Goal: Task Accomplishment & Management: Use online tool/utility

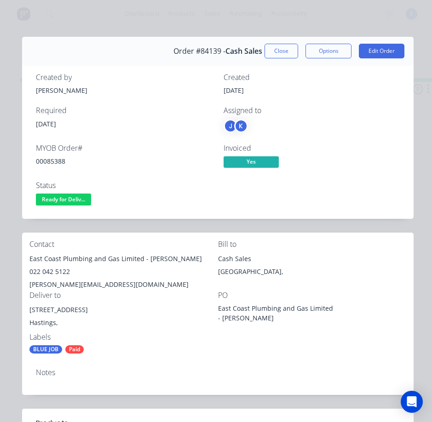
click at [69, 197] on span "Ready for Deliv..." at bounding box center [63, 199] width 55 height 11
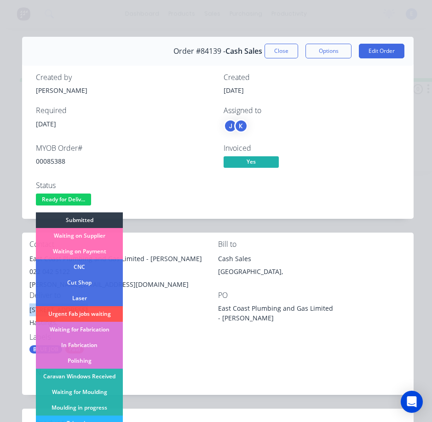
scroll to position [138, 0]
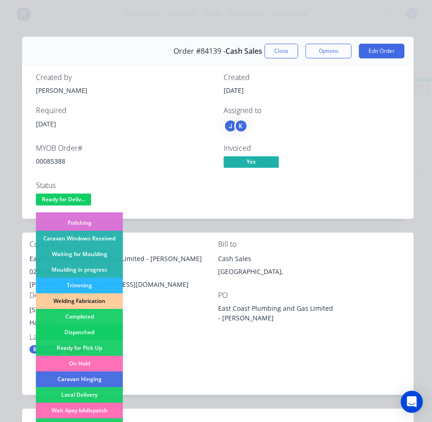
click at [87, 331] on div "Dispatched" at bounding box center [79, 333] width 87 height 16
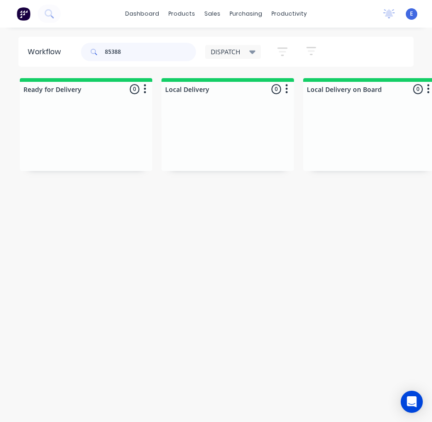
click at [132, 53] on input "85388" at bounding box center [150, 52] width 91 height 18
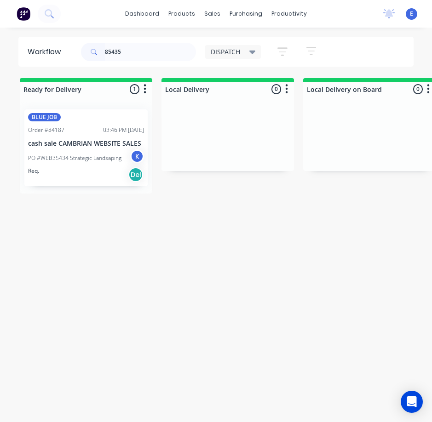
click at [76, 171] on div "Req. Del" at bounding box center [86, 175] width 116 height 16
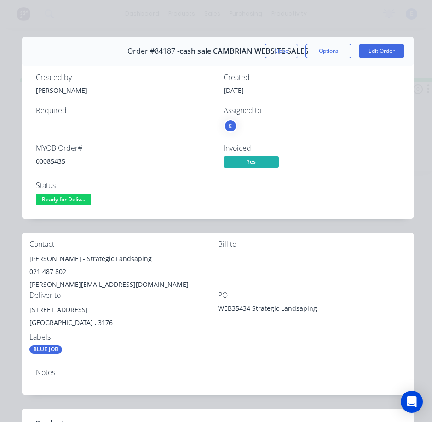
click at [50, 159] on div "00085435" at bounding box center [124, 161] width 177 height 10
copy div "00085435"
drag, startPoint x: 70, startPoint y: 257, endPoint x: 35, endPoint y: 256, distance: 35.0
click at [29, 257] on div "Contact [PERSON_NAME] - Strategic Landsaping 021 487 802 [PERSON_NAME][EMAIL_AD…" at bounding box center [217, 297] width 391 height 129
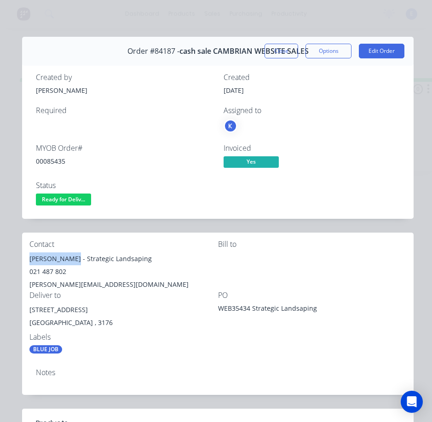
copy div "[PERSON_NAME]"
drag, startPoint x: 75, startPoint y: 262, endPoint x: 139, endPoint y: 264, distance: 63.5
click at [139, 264] on div "[PERSON_NAME] - Strategic Landsaping" at bounding box center [123, 258] width 189 height 13
copy div "Strategic Landsaping"
click at [49, 273] on div "021 487 802" at bounding box center [123, 271] width 189 height 13
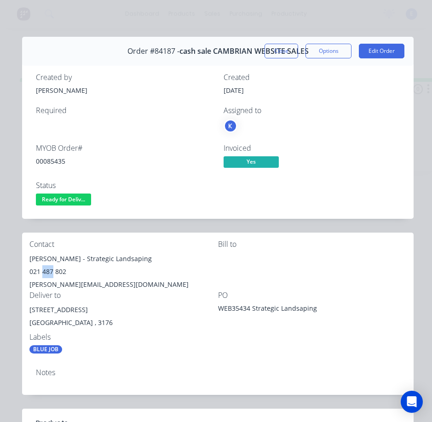
click at [50, 273] on div "021 487 802" at bounding box center [123, 271] width 189 height 13
click at [68, 288] on div "[PERSON_NAME][EMAIL_ADDRESS][DOMAIN_NAME]" at bounding box center [123, 284] width 189 height 13
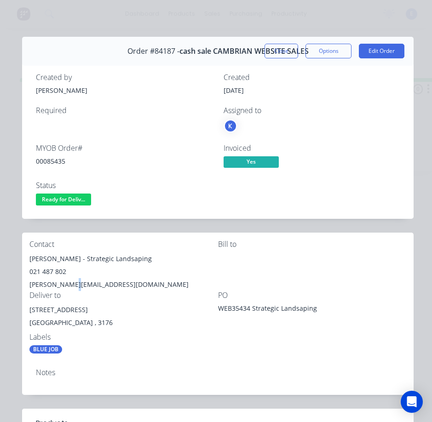
click at [68, 288] on div "[PERSON_NAME][EMAIL_ADDRESS][DOMAIN_NAME]" at bounding box center [123, 284] width 189 height 13
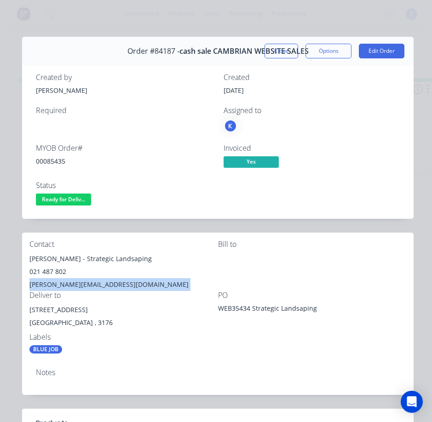
click at [68, 288] on div "[PERSON_NAME][EMAIL_ADDRESS][DOMAIN_NAME]" at bounding box center [123, 284] width 189 height 13
copy div "[PERSON_NAME][EMAIL_ADDRESS][DOMAIN_NAME]"
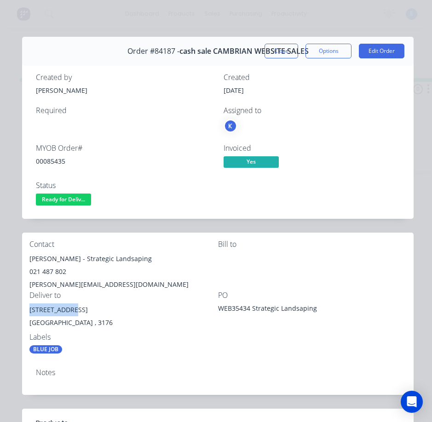
drag, startPoint x: 75, startPoint y: 310, endPoint x: 23, endPoint y: 313, distance: 51.6
click at [23, 313] on div "Contact [PERSON_NAME] - Strategic Landsaping 021 487 802 [PERSON_NAME][EMAIL_AD…" at bounding box center [217, 297] width 391 height 129
copy div "[STREET_ADDRESS]"
click at [275, 55] on button "Close" at bounding box center [281, 51] width 34 height 15
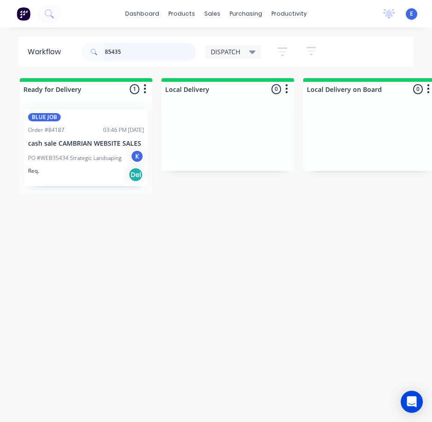
click at [143, 48] on input "85435" at bounding box center [150, 52] width 91 height 18
type input "85396"
click at [100, 168] on div "Req. Del" at bounding box center [86, 166] width 116 height 16
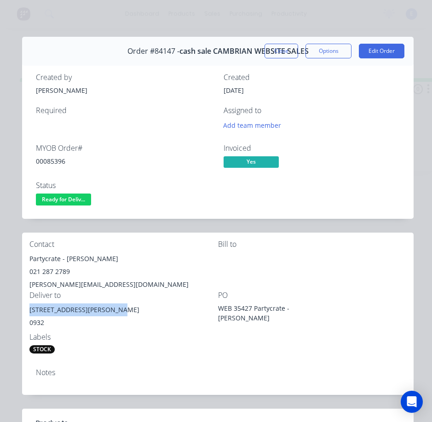
drag, startPoint x: 113, startPoint y: 310, endPoint x: 29, endPoint y: 312, distance: 83.7
click at [29, 312] on div "[STREET_ADDRESS][PERSON_NAME]" at bounding box center [123, 310] width 189 height 13
copy div "[STREET_ADDRESS][PERSON_NAME]"
drag, startPoint x: 63, startPoint y: 257, endPoint x: 29, endPoint y: 257, distance: 33.1
click at [29, 257] on div "Partycrate - [PERSON_NAME]" at bounding box center [123, 258] width 189 height 13
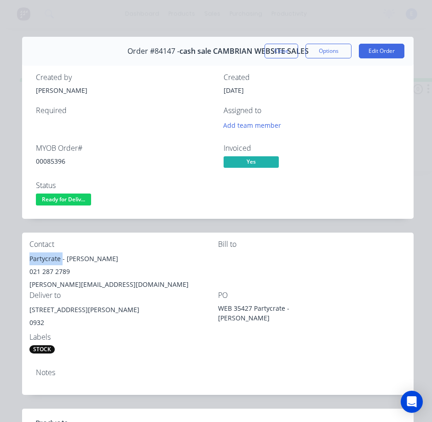
copy div "Partycrate"
click at [55, 160] on div "00085396" at bounding box center [124, 161] width 177 height 10
copy div "00085396"
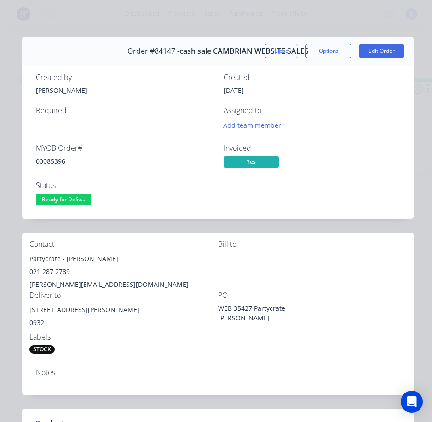
click at [38, 266] on div "021 287 2789" at bounding box center [123, 271] width 189 height 13
copy div "021 287 2789"
drag, startPoint x: 65, startPoint y: 259, endPoint x: 126, endPoint y: 255, distance: 60.9
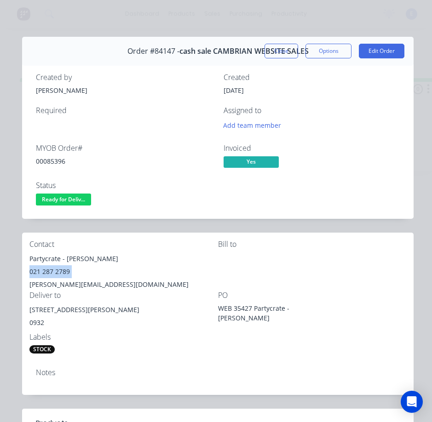
click at [126, 255] on div "Partycrate - [PERSON_NAME]" at bounding box center [123, 258] width 189 height 13
copy div "[PERSON_NAME]"
click at [72, 284] on div "[PERSON_NAME][EMAIL_ADDRESS][DOMAIN_NAME]" at bounding box center [123, 284] width 189 height 13
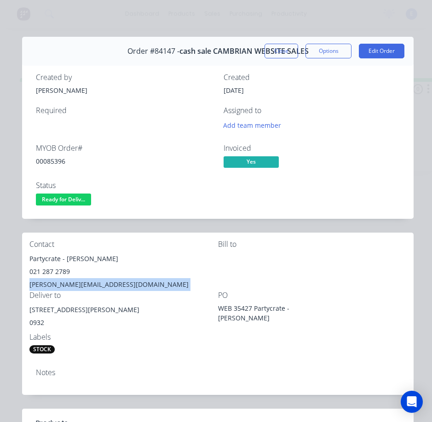
click at [72, 284] on div "[PERSON_NAME][EMAIL_ADDRESS][DOMAIN_NAME]" at bounding box center [123, 284] width 189 height 13
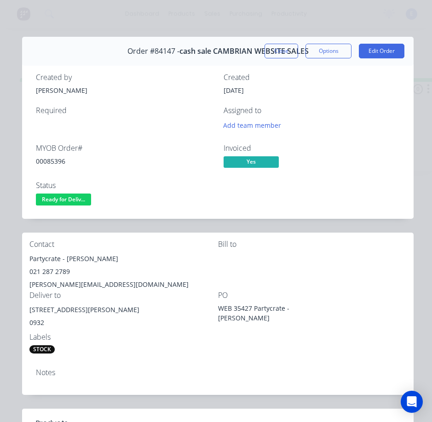
click at [186, 349] on div "STOCK" at bounding box center [123, 349] width 189 height 8
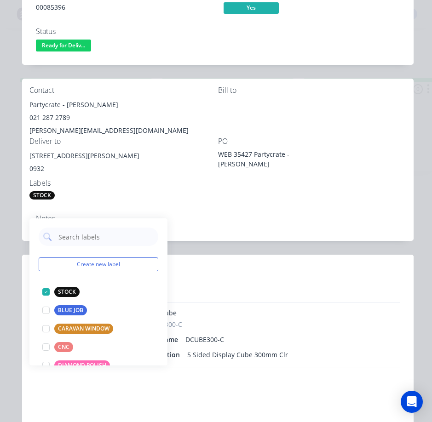
scroll to position [184, 0]
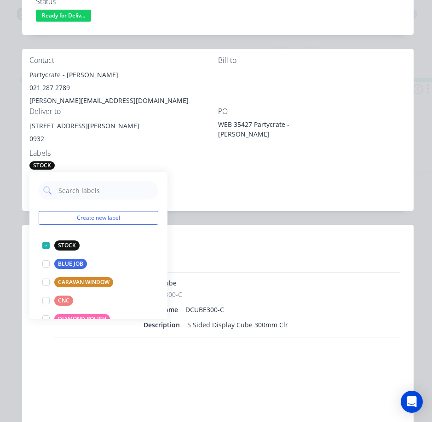
click at [331, 191] on div "Notes" at bounding box center [218, 188] width 364 height 9
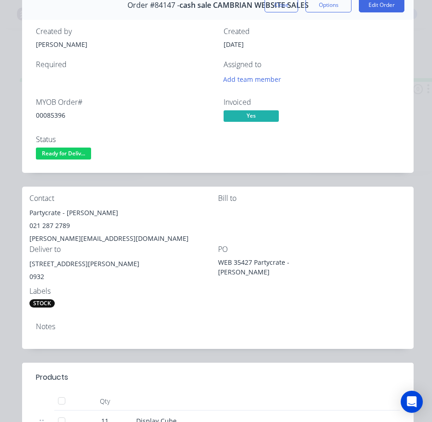
scroll to position [0, 0]
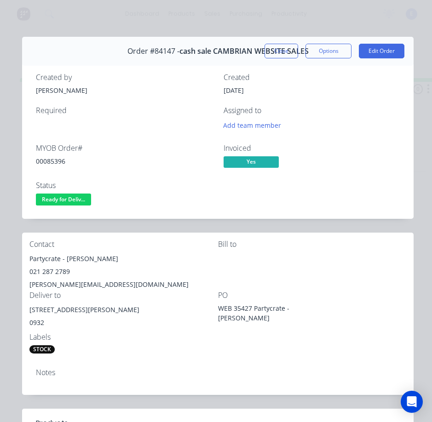
click at [58, 199] on span "Ready for Deliv..." at bounding box center [63, 199] width 55 height 11
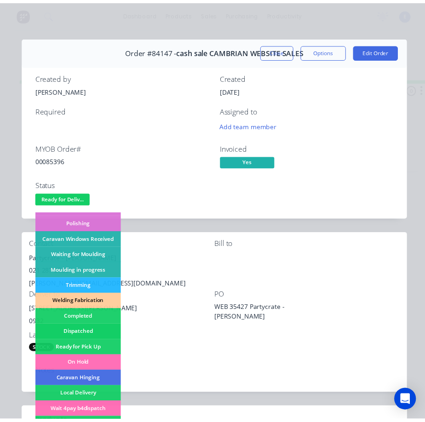
scroll to position [138, 0]
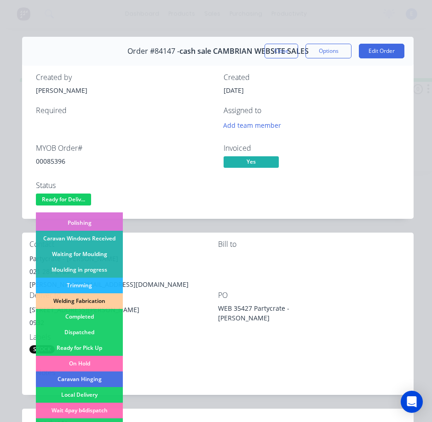
click at [96, 333] on div "Dispatched" at bounding box center [79, 333] width 87 height 16
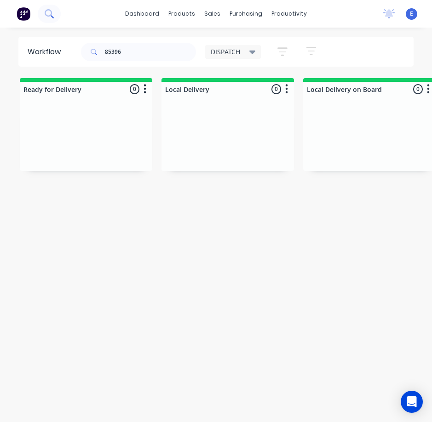
click at [50, 18] on button at bounding box center [49, 14] width 23 height 18
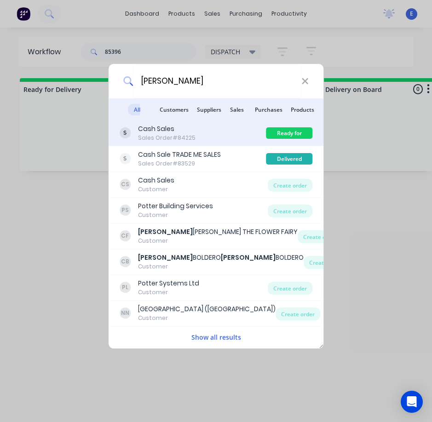
type input "[PERSON_NAME]"
click at [219, 141] on div "Cash Sales Sales Order #84225" at bounding box center [193, 133] width 147 height 18
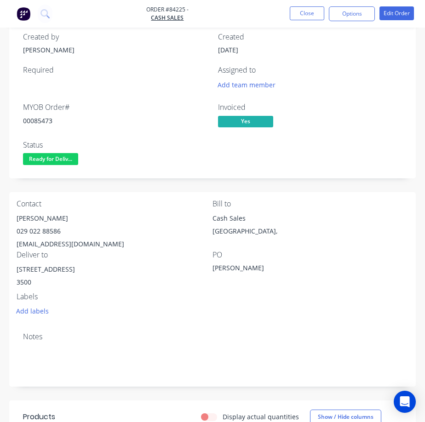
click at [58, 158] on span "Ready for Deliv..." at bounding box center [50, 158] width 55 height 11
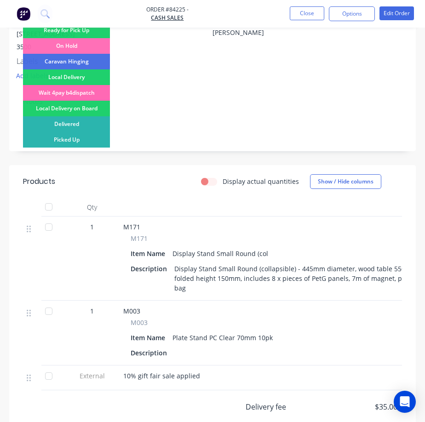
scroll to position [276, 0]
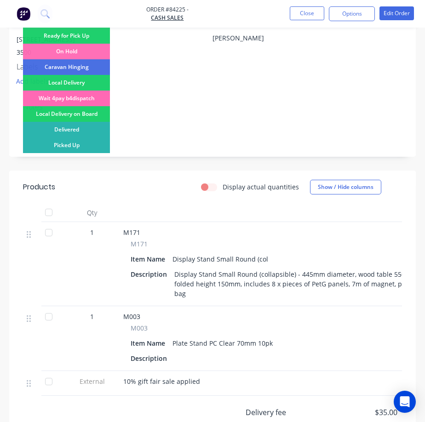
click at [92, 98] on div "Wait 4pay b4dispatch" at bounding box center [66, 99] width 87 height 16
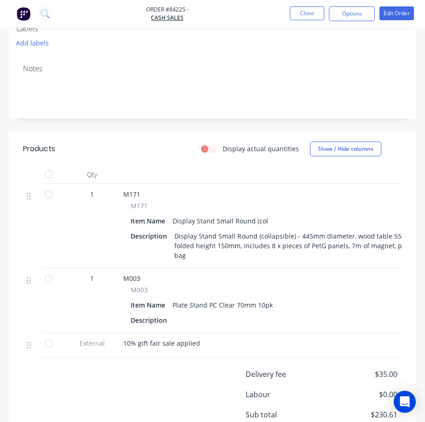
scroll to position [230, 0]
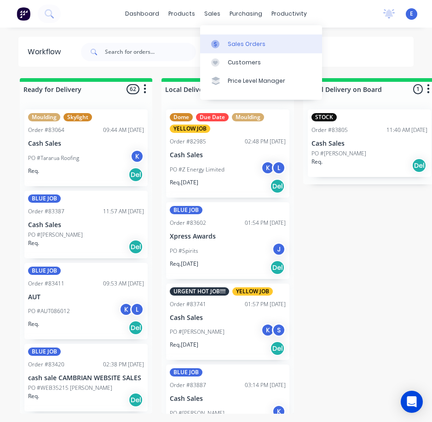
click at [226, 36] on link "Sales Orders" at bounding box center [261, 43] width 122 height 18
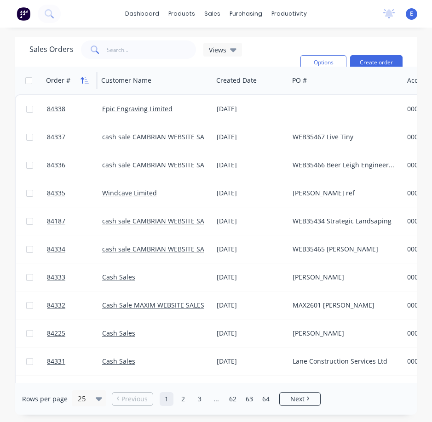
click at [86, 80] on icon "button" at bounding box center [84, 80] width 8 height 7
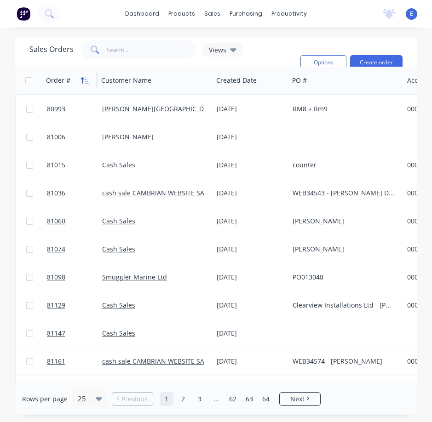
click at [79, 81] on button "button" at bounding box center [85, 81] width 14 height 14
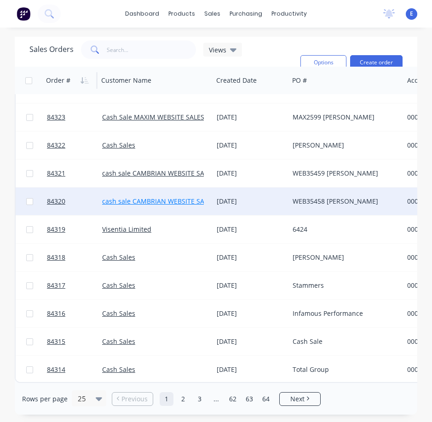
scroll to position [417, 0]
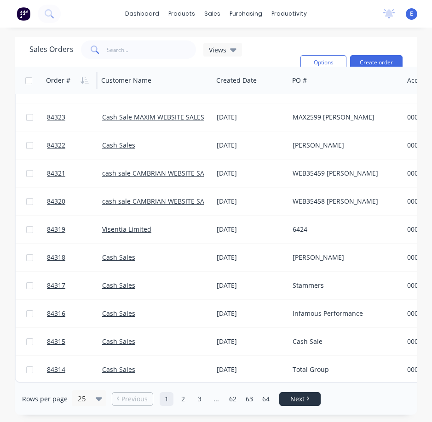
click at [302, 398] on span "Next" at bounding box center [297, 399] width 14 height 9
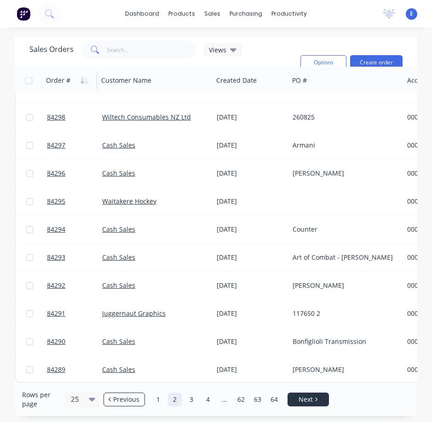
click at [303, 395] on span "Next" at bounding box center [305, 399] width 14 height 9
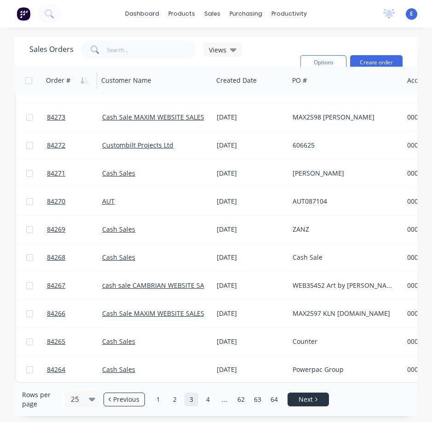
click at [312, 396] on span "Next" at bounding box center [305, 399] width 14 height 9
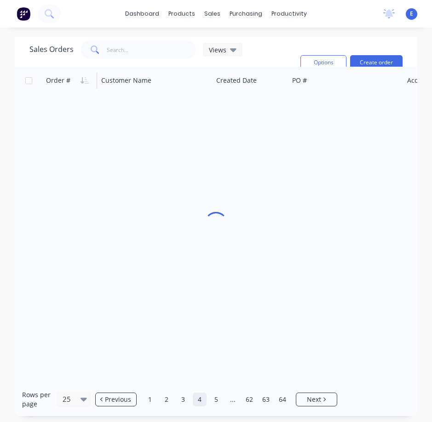
scroll to position [0, 0]
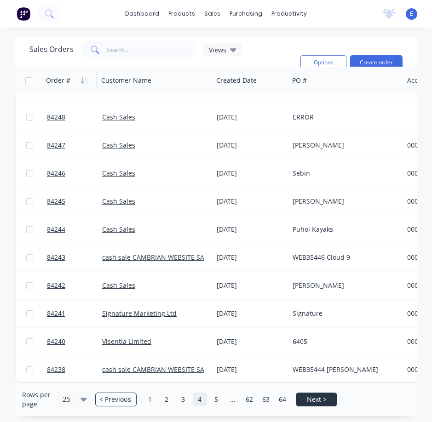
click at [313, 397] on span "Next" at bounding box center [314, 399] width 14 height 9
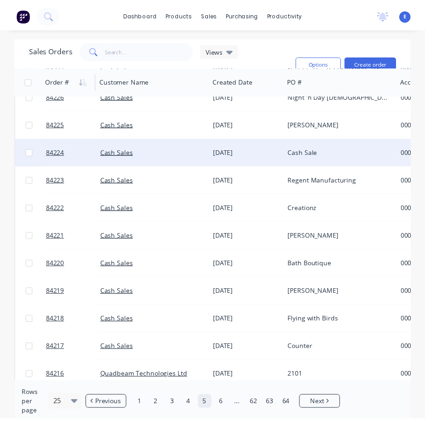
scroll to position [276, 0]
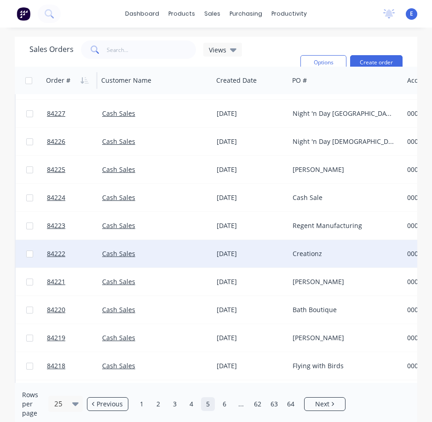
click at [332, 251] on div "Creationz" at bounding box center [344, 253] width 102 height 9
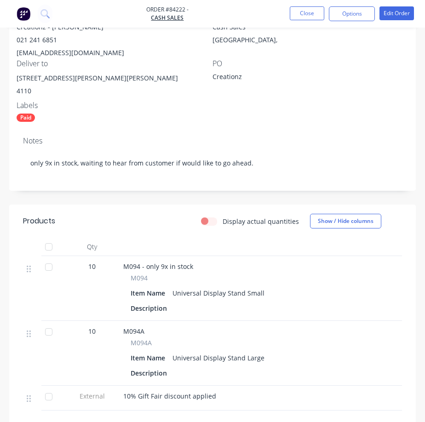
scroll to position [322, 0]
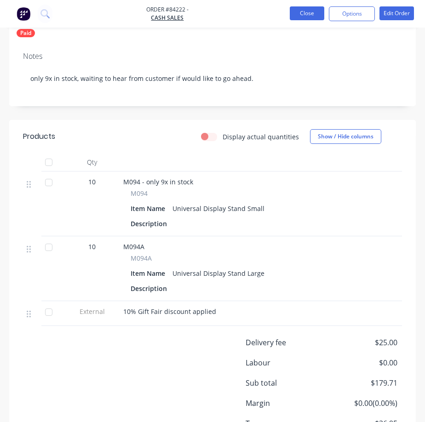
click at [319, 8] on button "Close" at bounding box center [307, 13] width 34 height 14
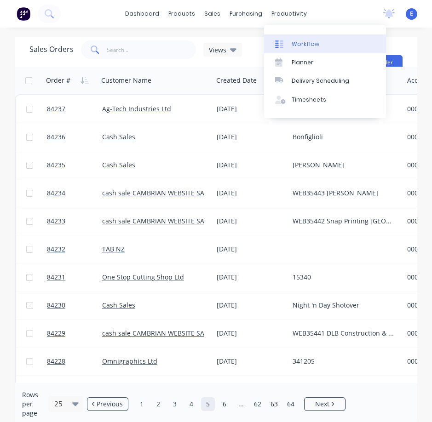
click at [288, 42] on div at bounding box center [282, 44] width 14 height 8
